Goal: Task Accomplishment & Management: Use online tool/utility

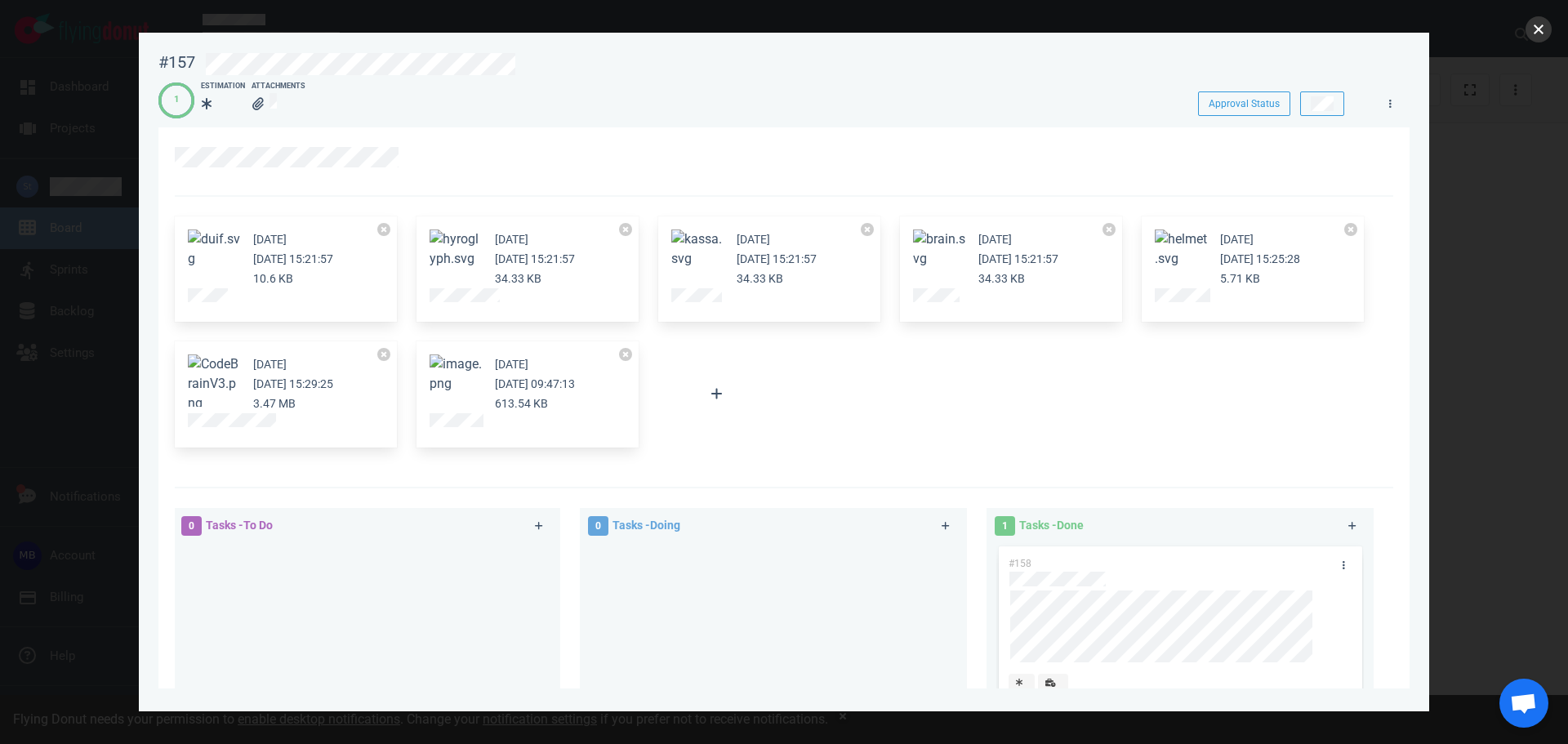
click at [1538, 36] on button "close" at bounding box center [1538, 29] width 26 height 26
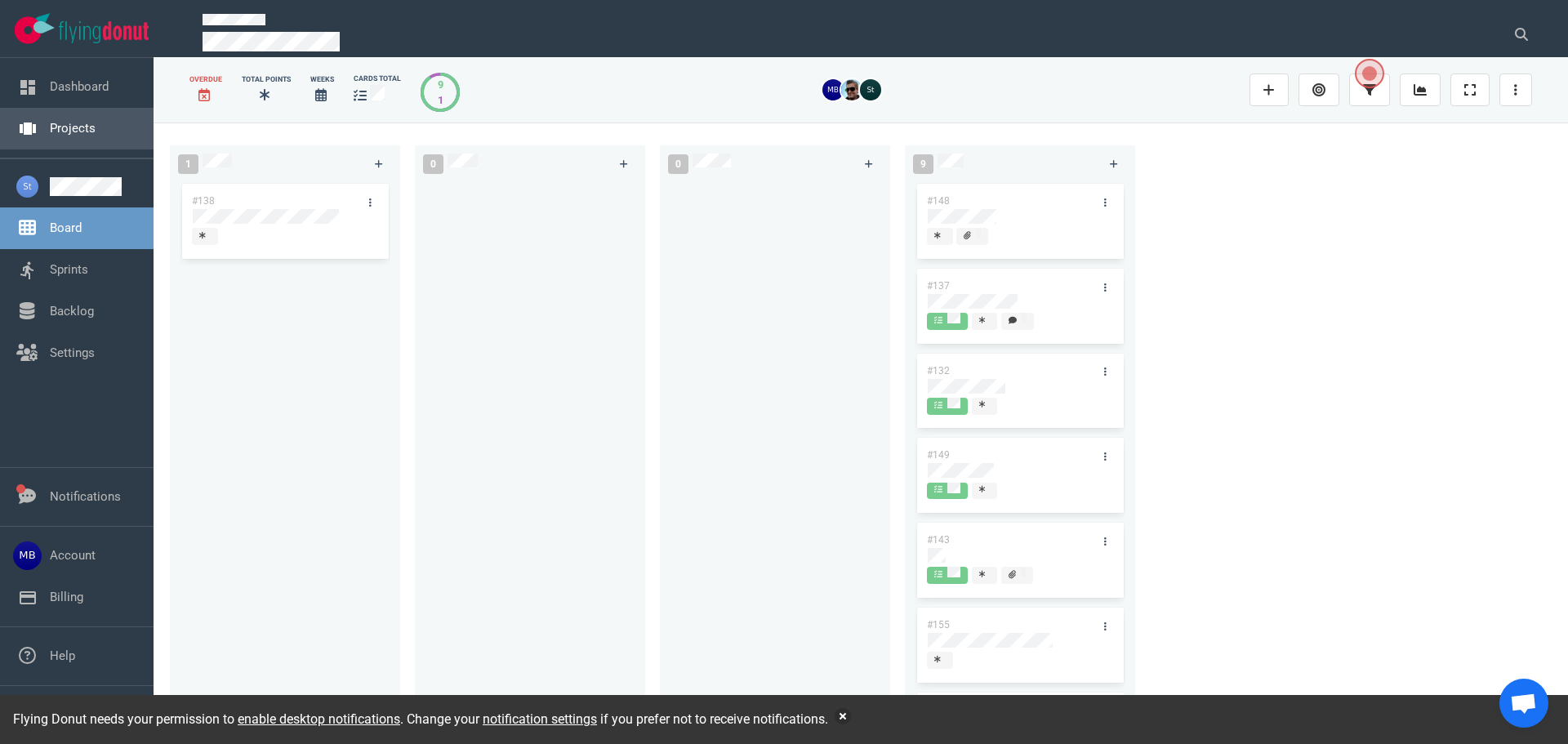
click at [50, 131] on link "Projects" at bounding box center [73, 127] width 46 height 14
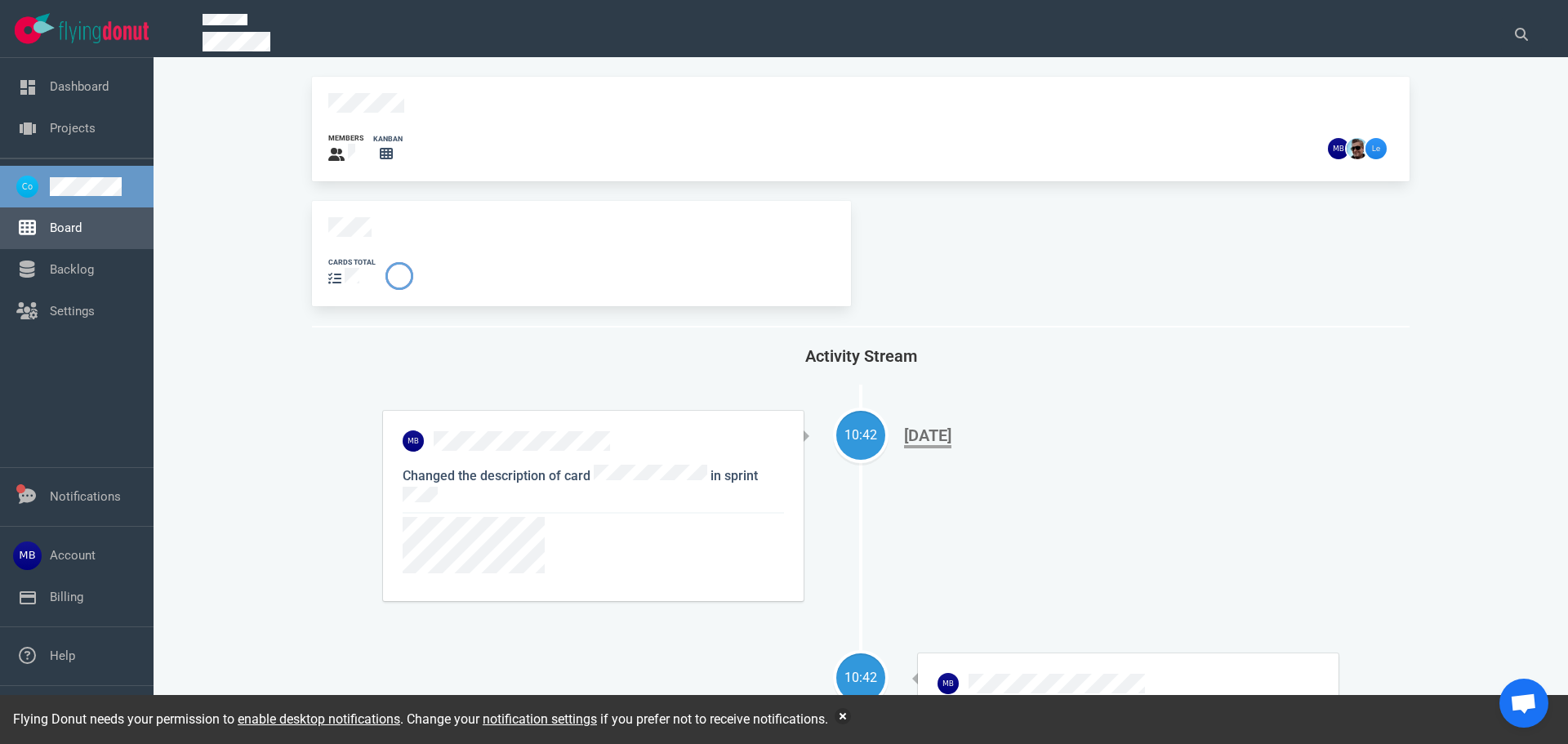
click at [81, 236] on link "Board" at bounding box center [65, 227] width 32 height 14
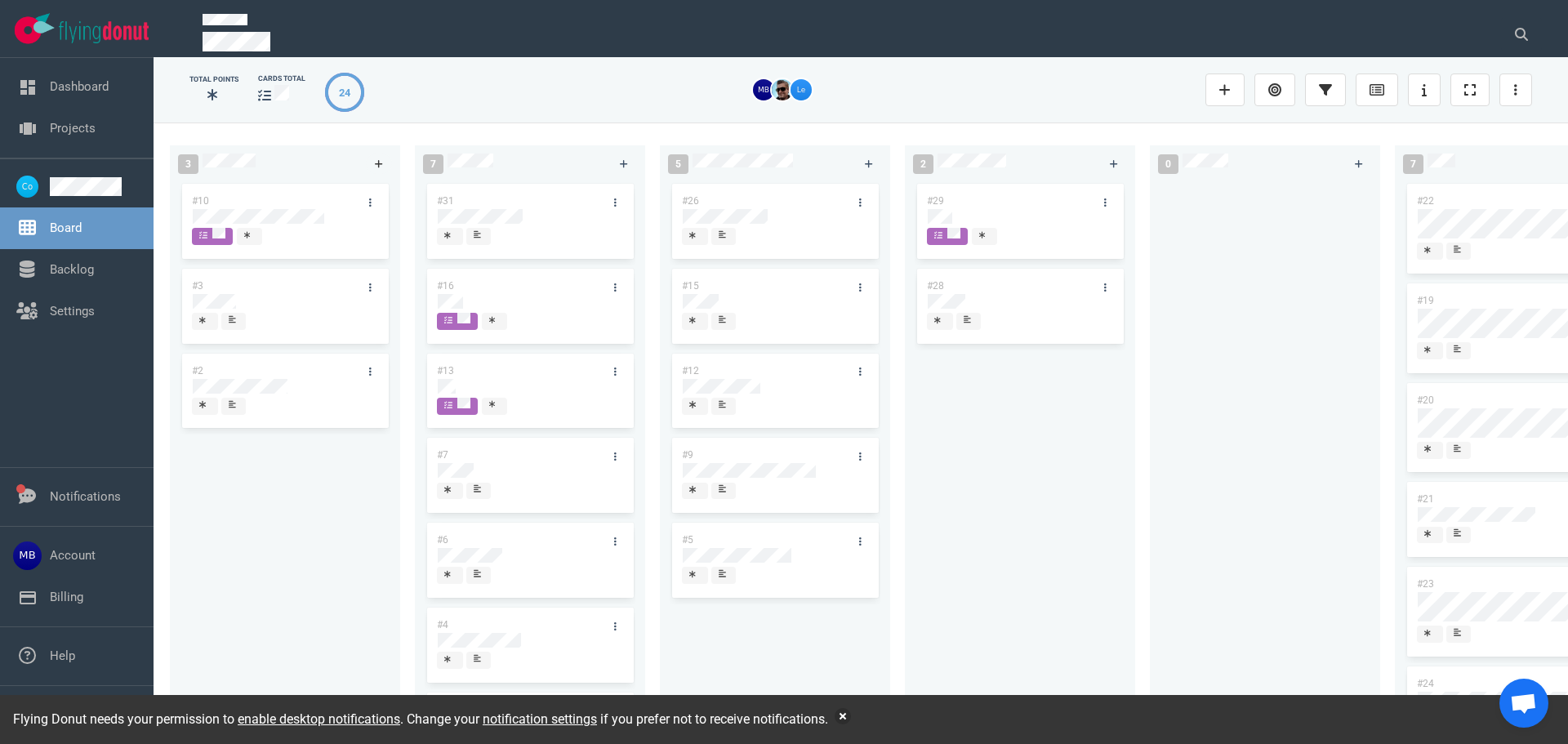
click at [377, 164] on icon at bounding box center [378, 164] width 9 height 9
click at [282, 213] on div at bounding box center [284, 215] width 185 height 14
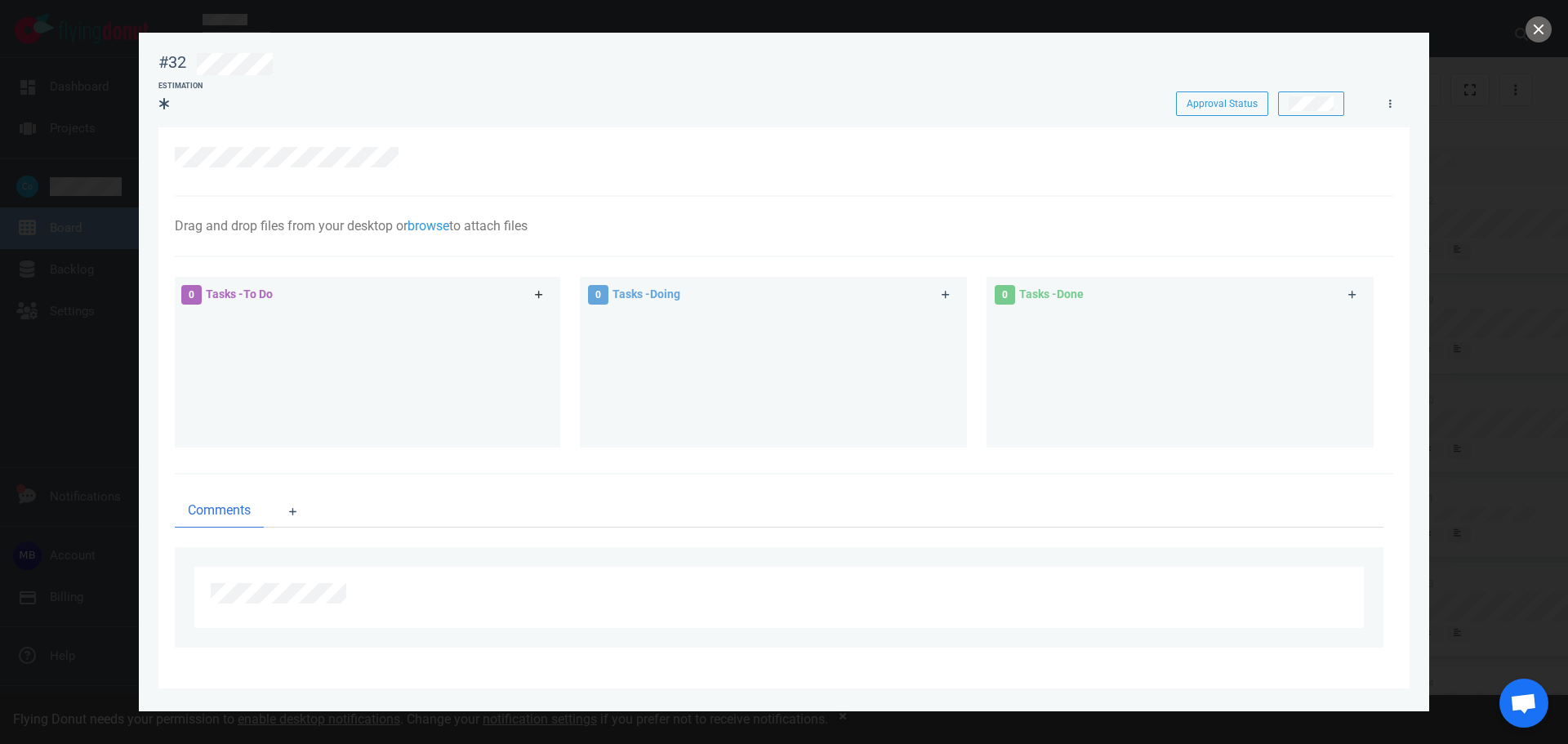
click at [540, 300] on icon at bounding box center [538, 295] width 9 height 10
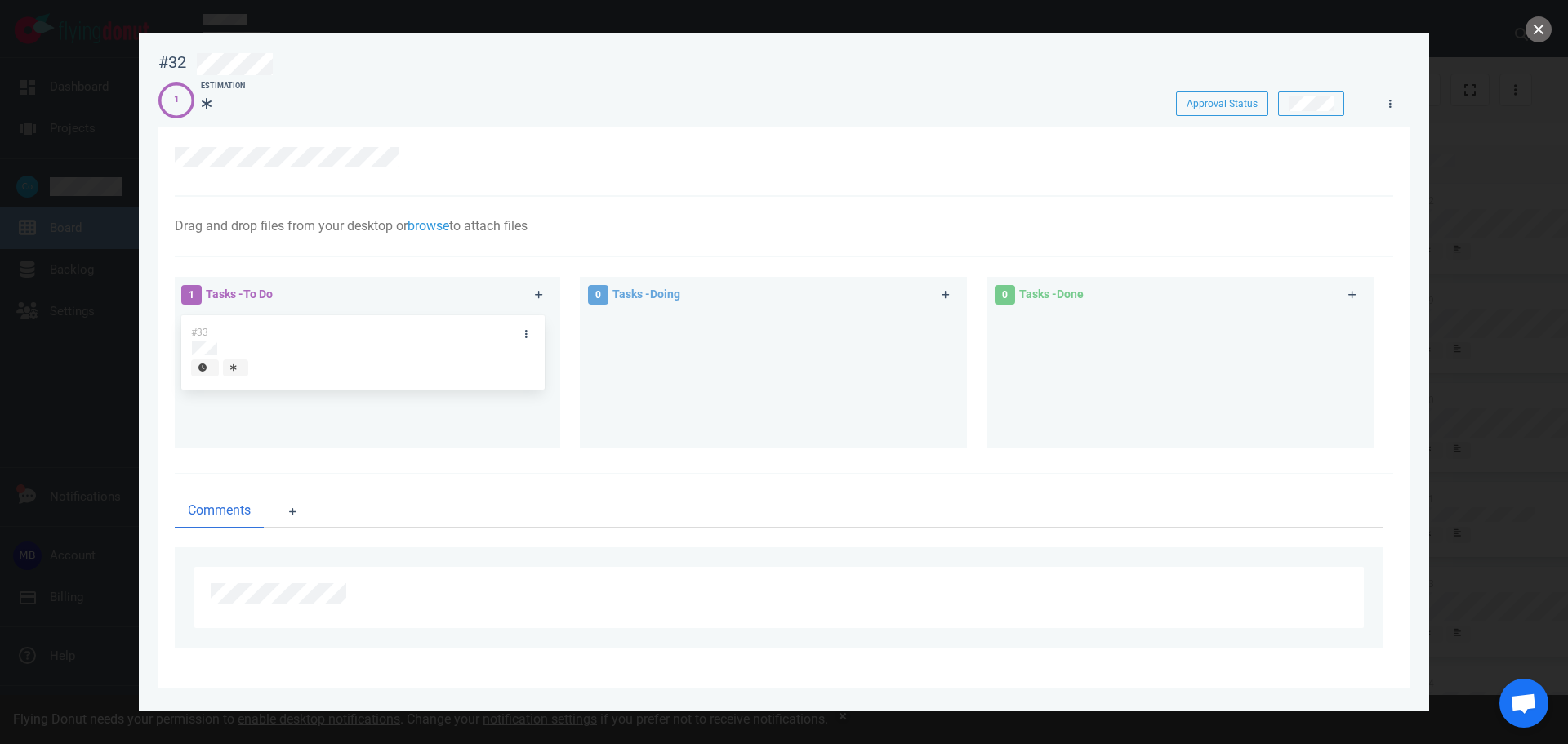
click at [529, 333] on div "#33 #33" at bounding box center [367, 373] width 368 height 123
click at [523, 332] on link at bounding box center [530, 333] width 26 height 20
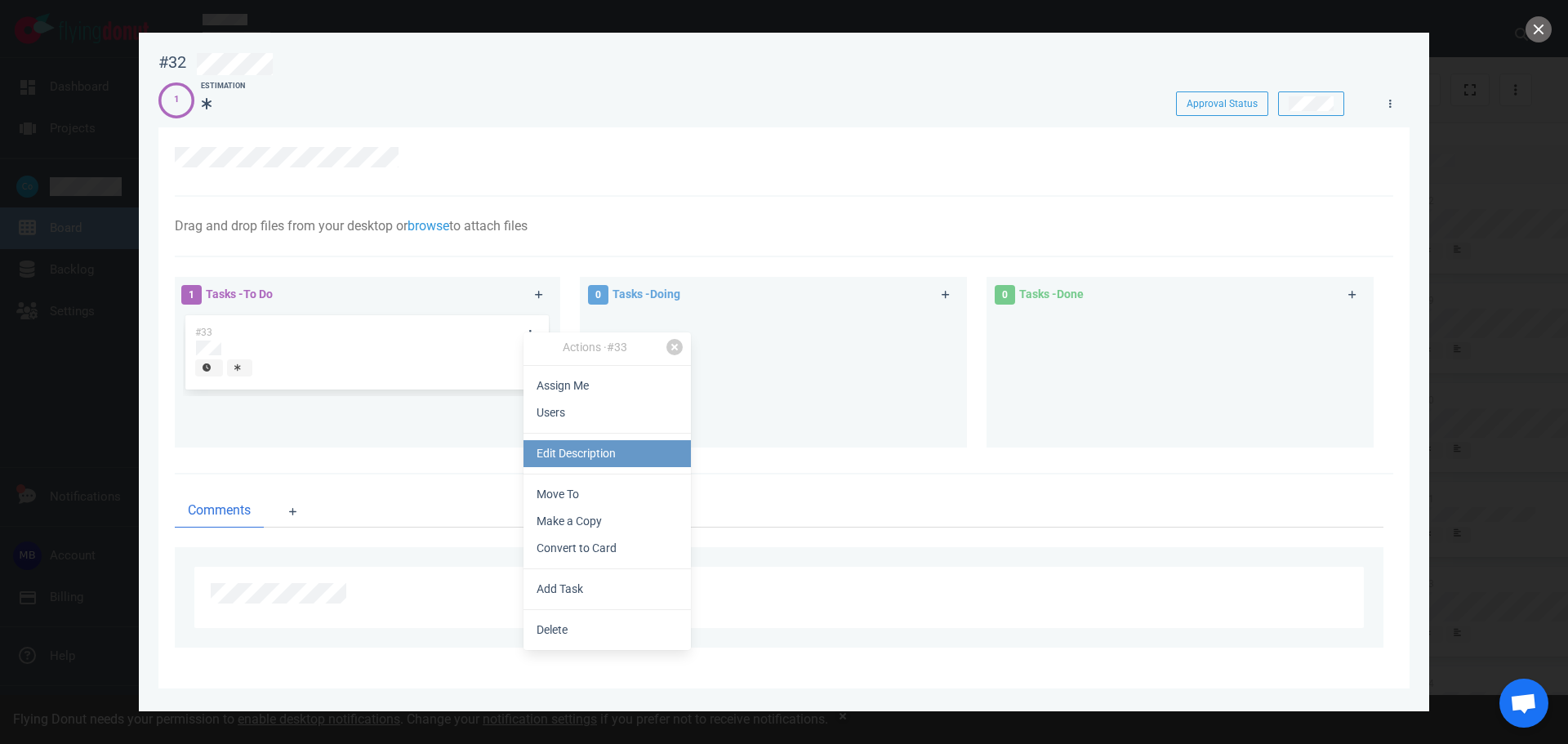
click at [595, 455] on link "Edit Description" at bounding box center [606, 454] width 168 height 27
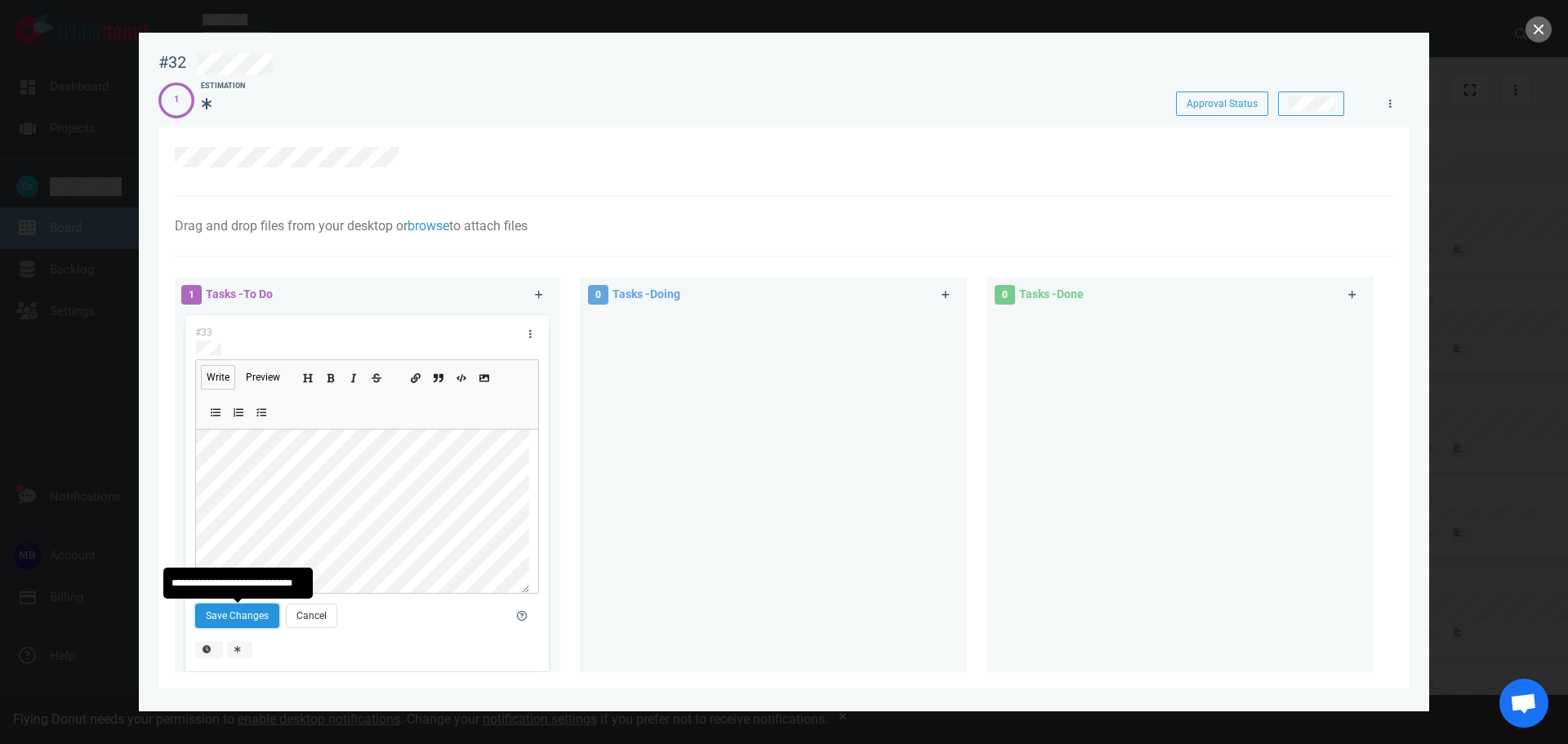
click at [246, 609] on button "Save Changes" at bounding box center [238, 616] width 84 height 25
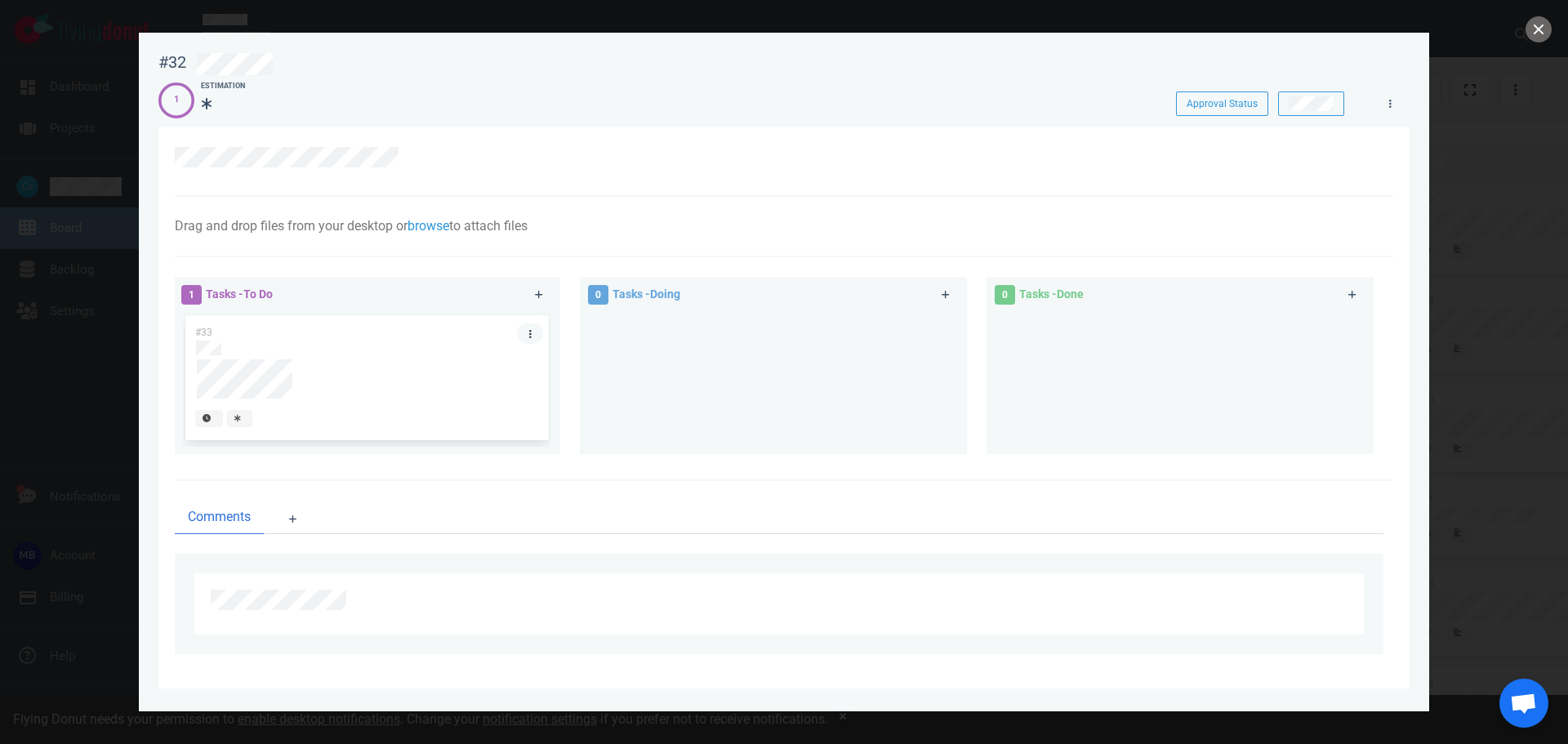
click at [529, 329] on icon at bounding box center [530, 334] width 3 height 10
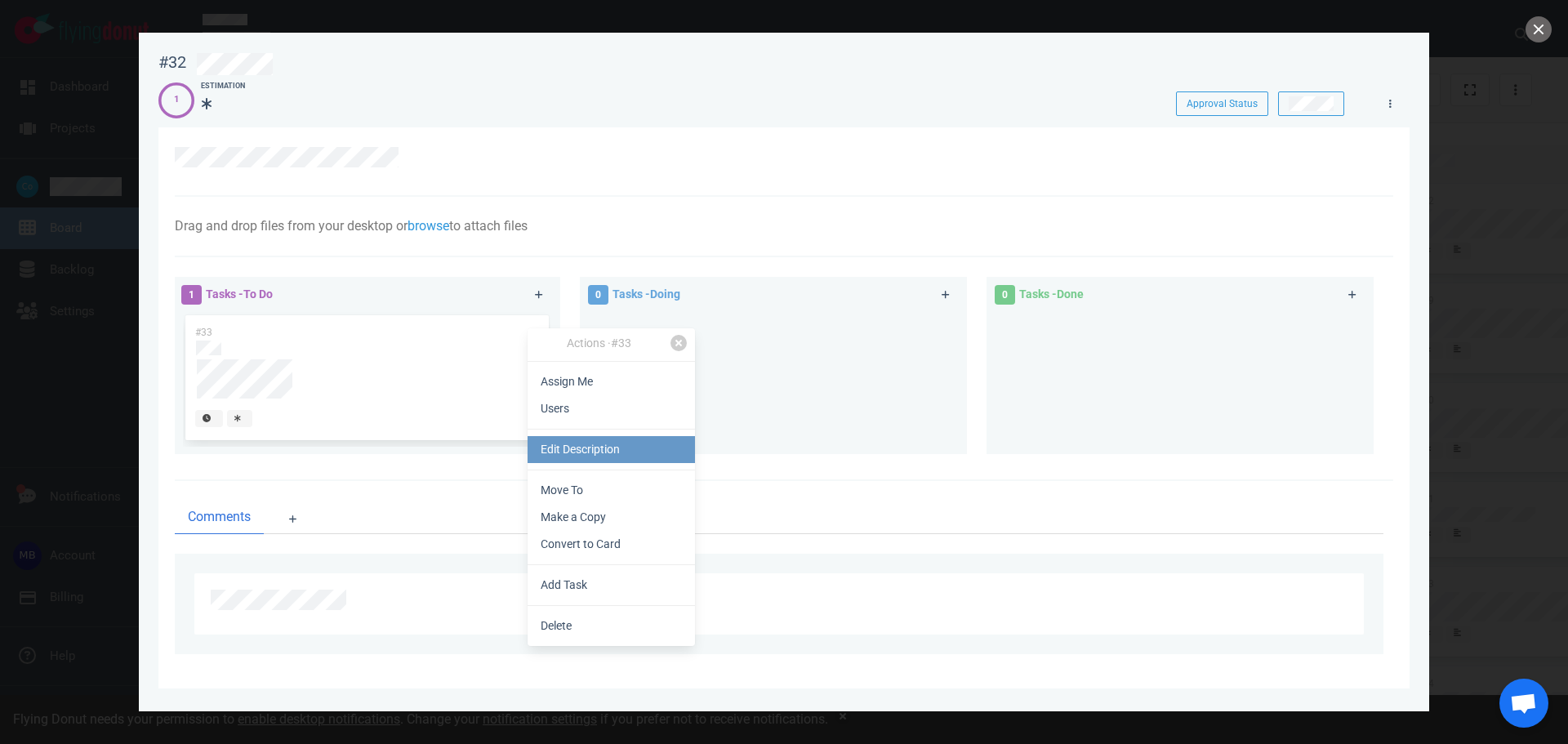
click at [606, 456] on link "Edit Description" at bounding box center [611, 449] width 168 height 27
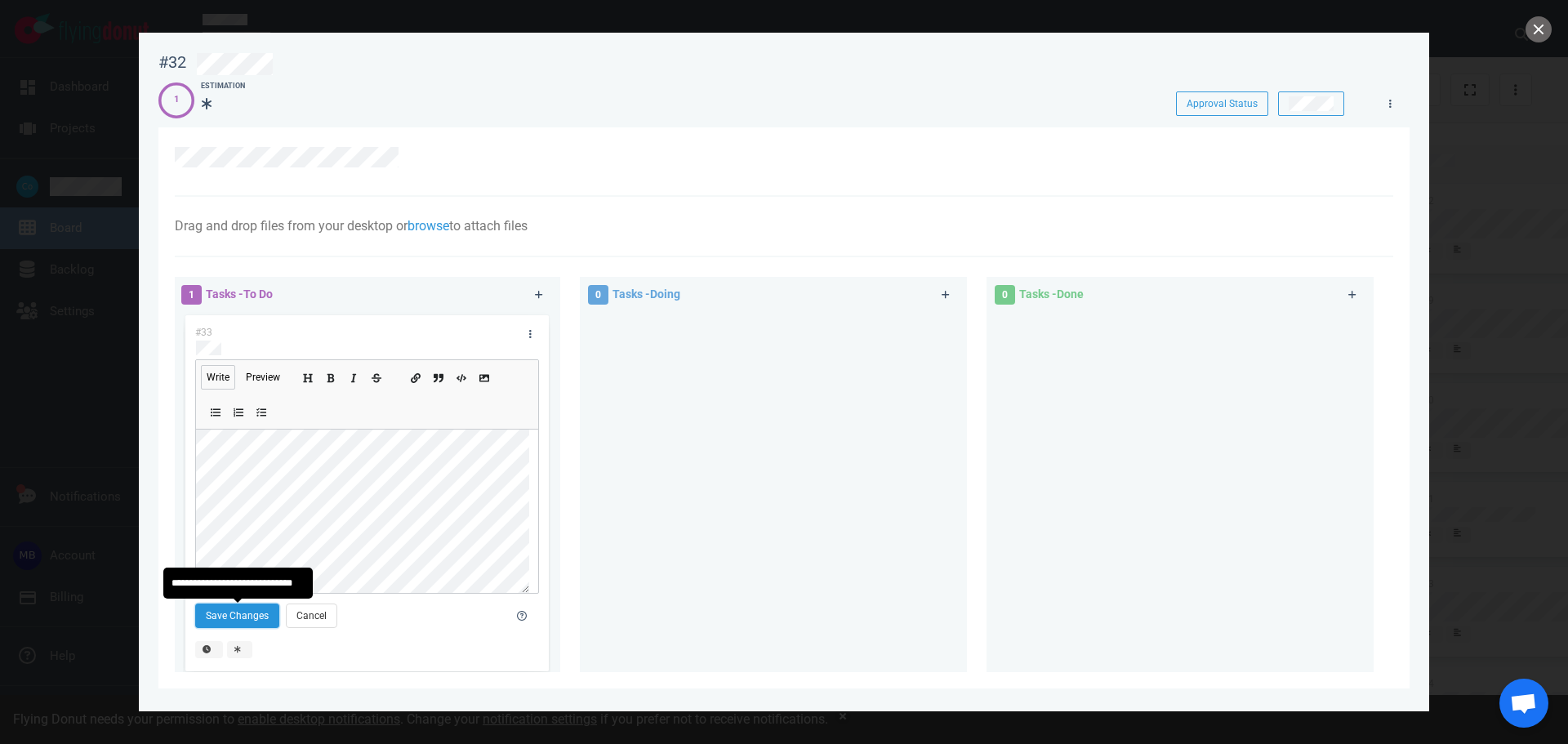
click at [242, 618] on button "Save Changes" at bounding box center [238, 616] width 84 height 25
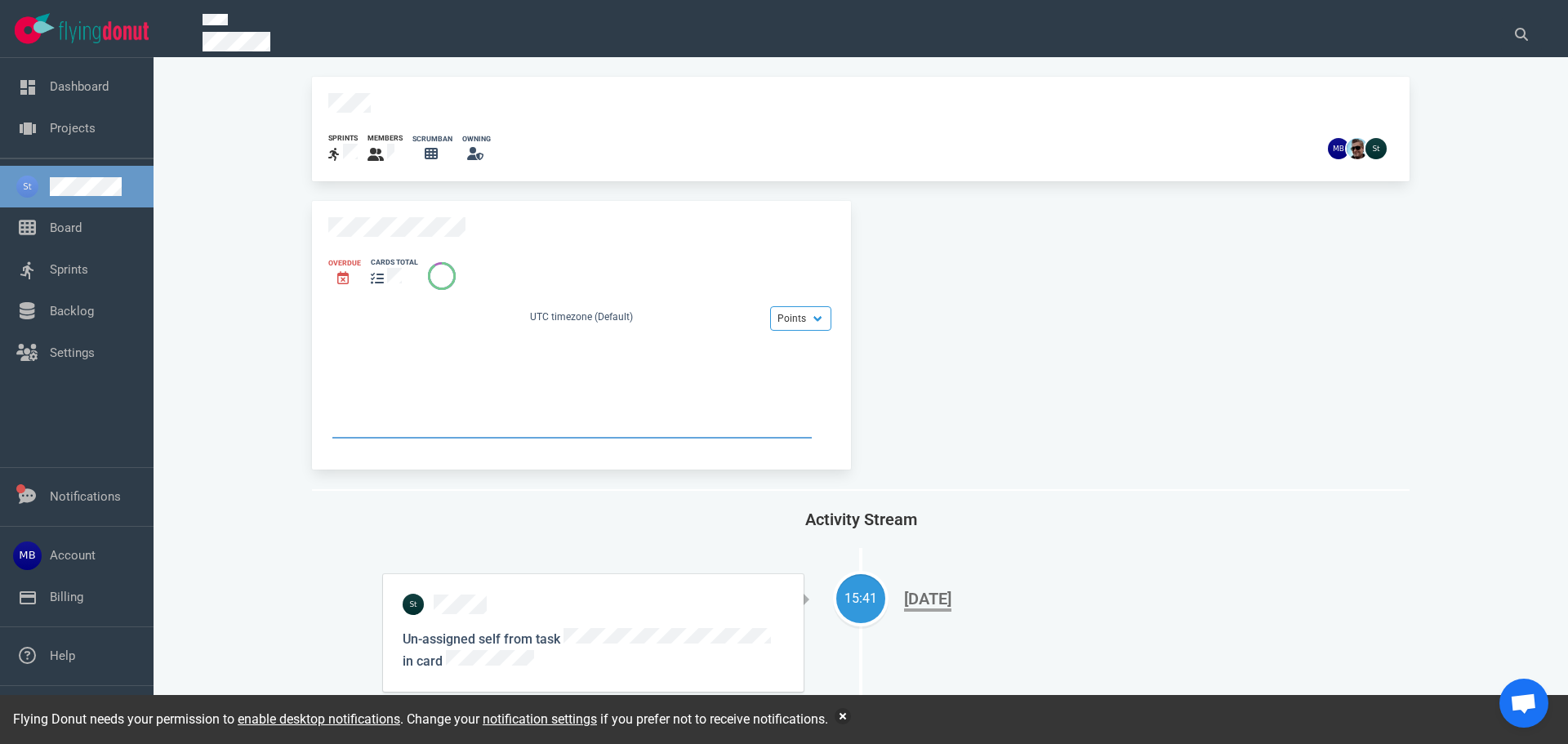
click at [445, 205] on div "Overdue cards total Points Hours UTC timezone (Default)" at bounding box center [581, 335] width 539 height 268
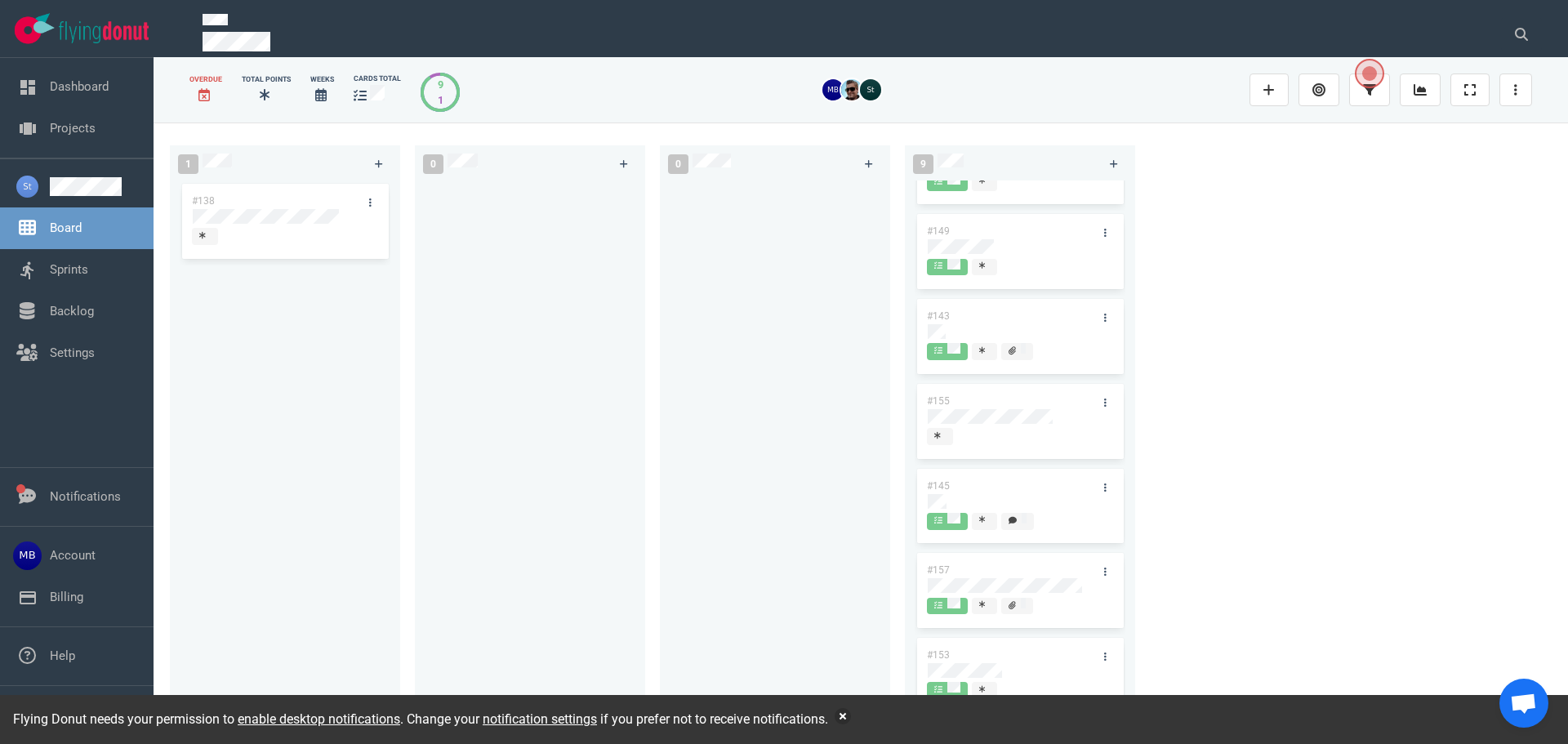
scroll to position [228, 0]
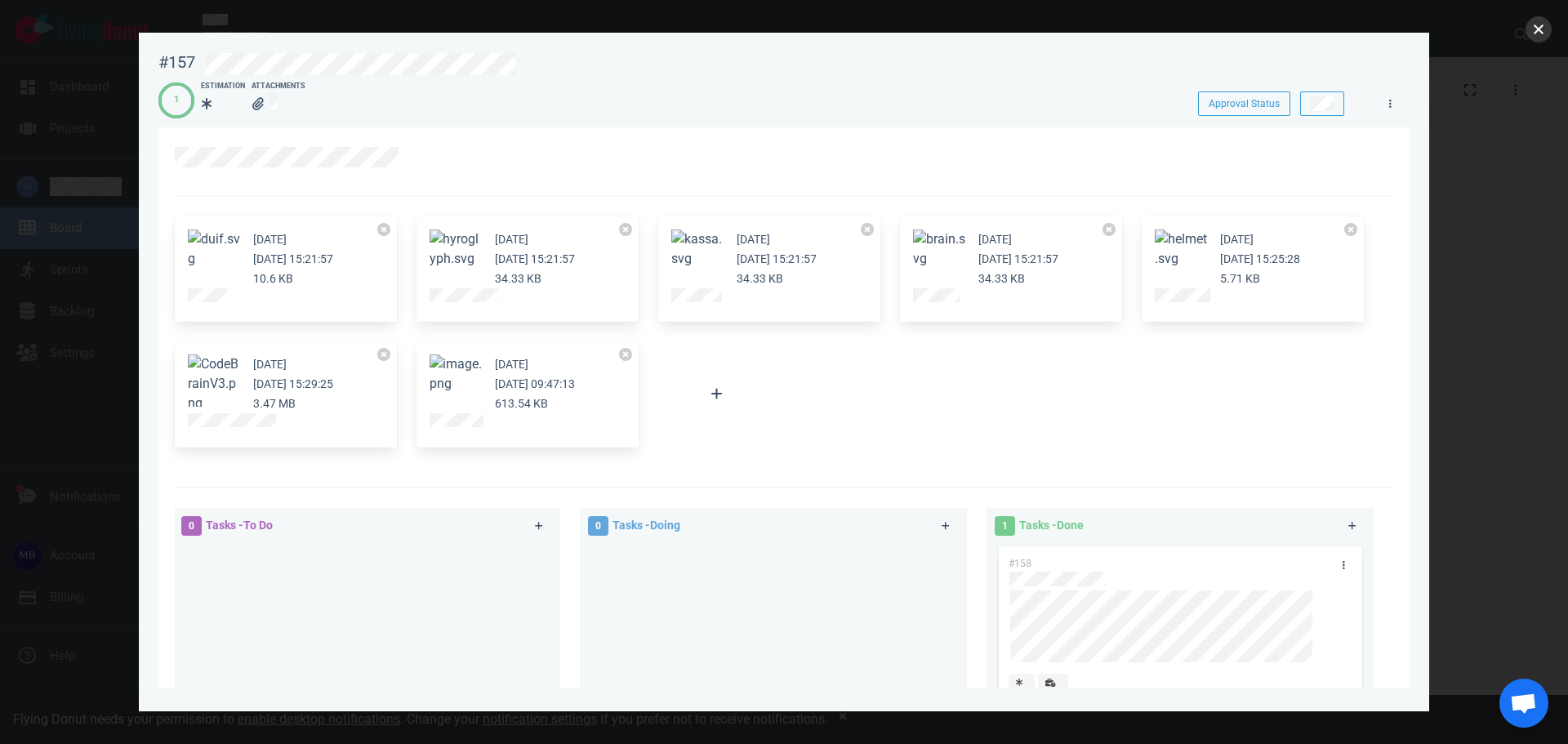
click at [1542, 31] on button "close" at bounding box center [1538, 29] width 26 height 26
